Goal: Transaction & Acquisition: Purchase product/service

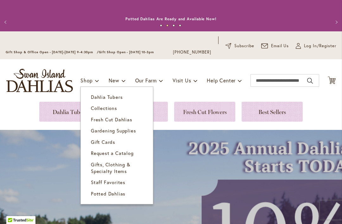
click at [128, 131] on span "Gardening Supplies" at bounding box center [113, 130] width 45 height 6
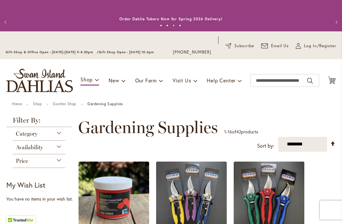
click at [62, 132] on div "Category" at bounding box center [39, 132] width 53 height 10
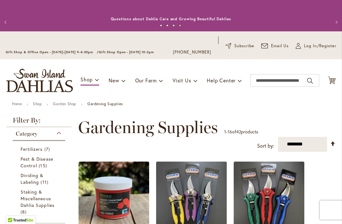
click at [32, 148] on span "Fertilizers" at bounding box center [32, 149] width 22 height 6
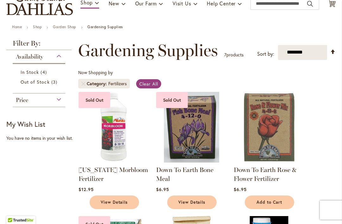
scroll to position [98, 0]
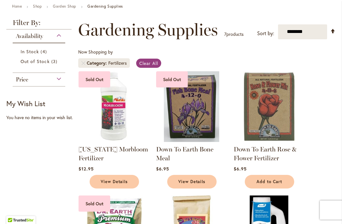
click at [110, 133] on img at bounding box center [114, 106] width 71 height 71
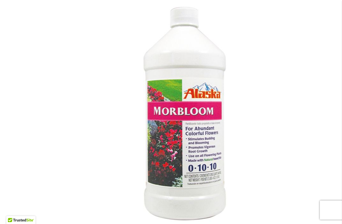
scroll to position [155, 0]
